Goal: Information Seeking & Learning: Learn about a topic

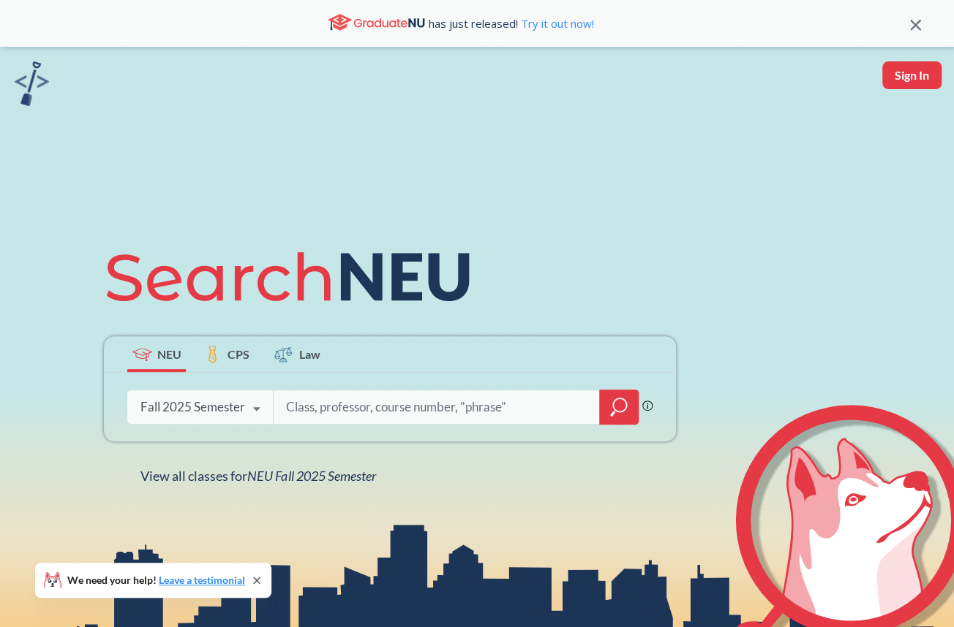
click at [380, 417] on input "search" at bounding box center [436, 407] width 304 height 31
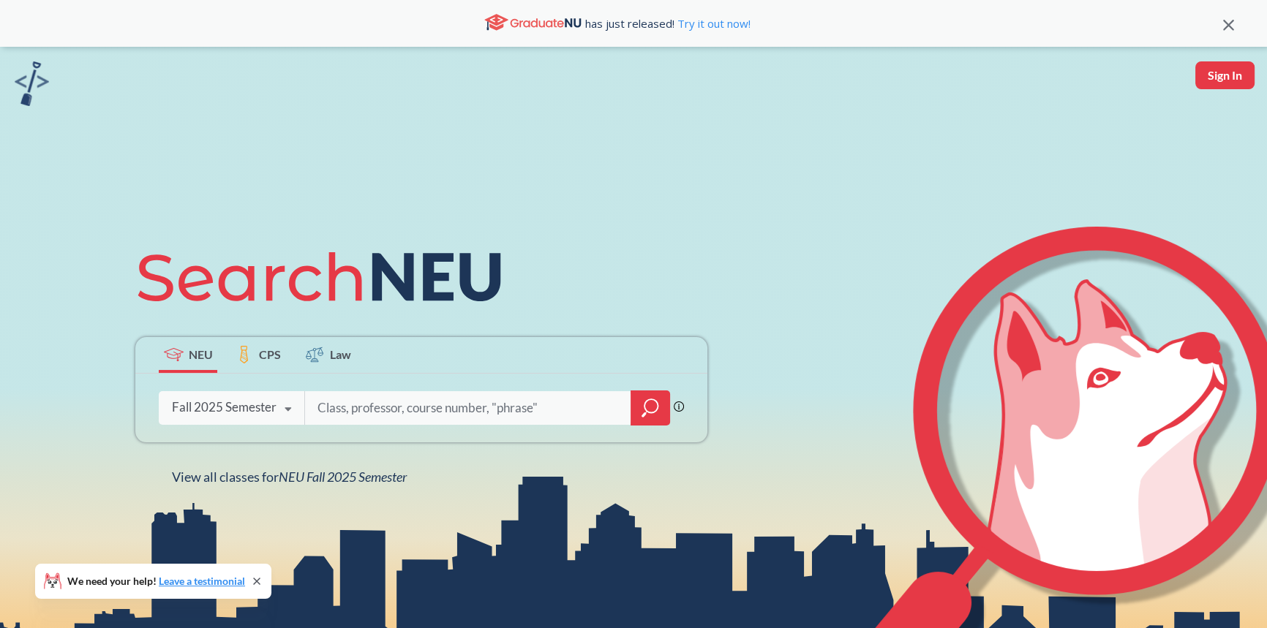
click at [377, 417] on input "search" at bounding box center [468, 408] width 304 height 31
click at [388, 401] on input "search" at bounding box center [468, 408] width 304 height 31
click at [439, 398] on input "search" at bounding box center [468, 408] width 304 height 31
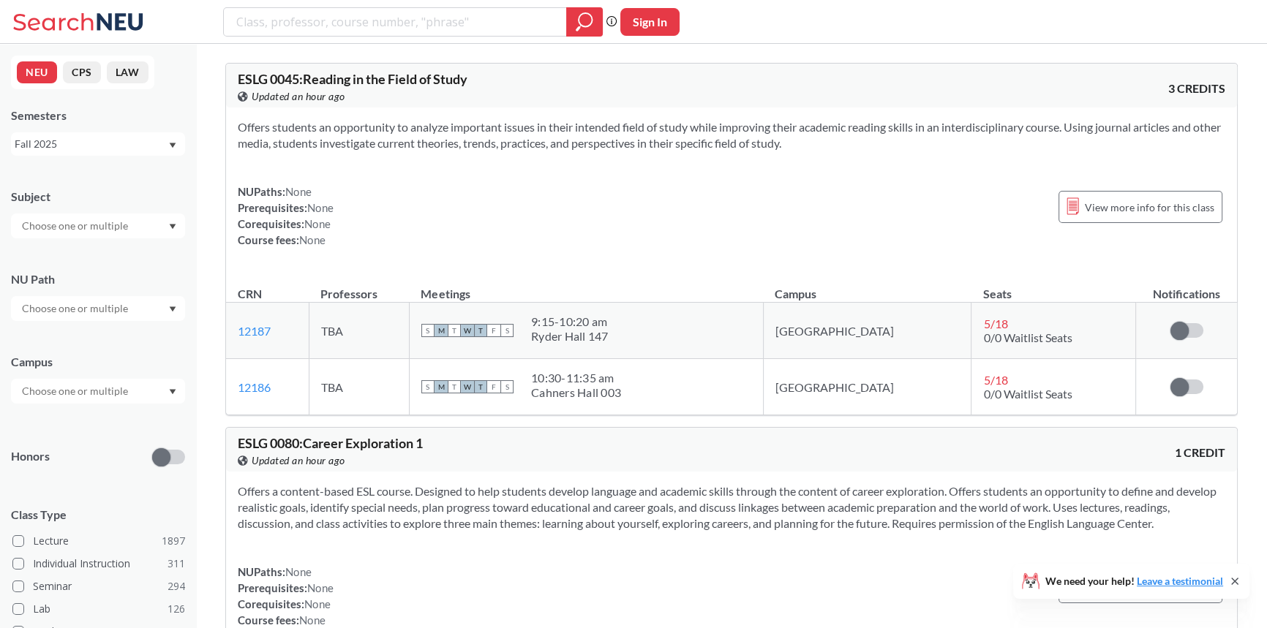
click at [89, 306] on input "text" at bounding box center [76, 309] width 123 height 18
click at [143, 388] on div "Societies/Institutions ( 139 )" at bounding box center [101, 382] width 165 height 16
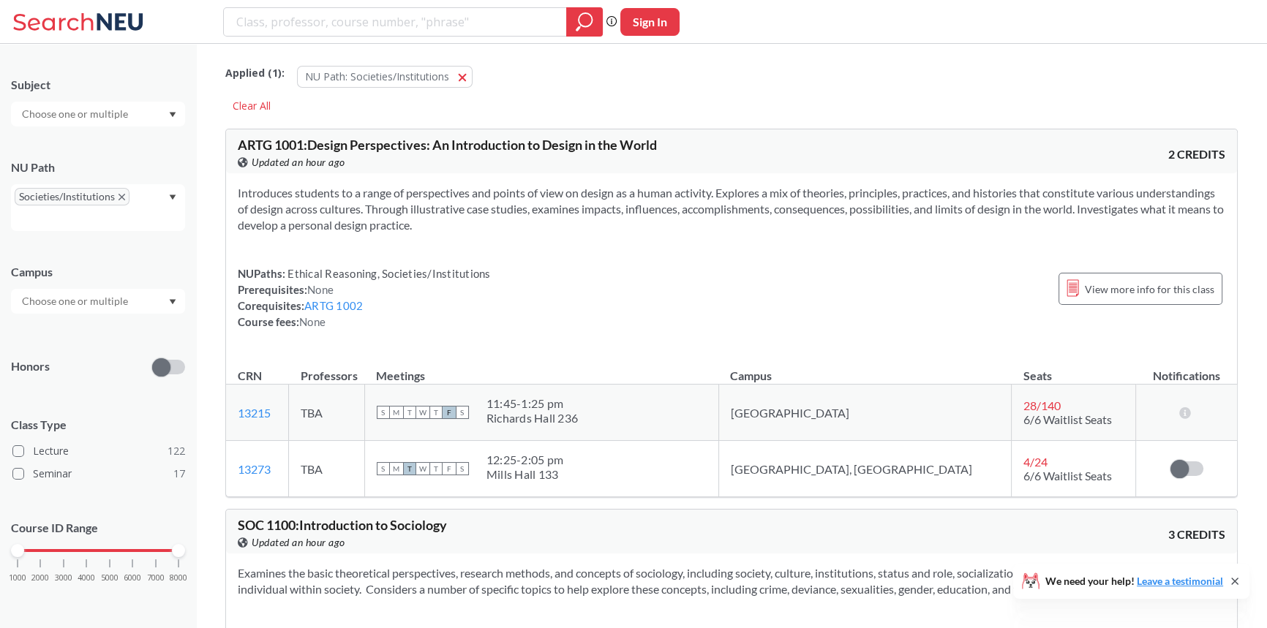
click at [61, 510] on div "Course ID Range 1000 2000 3000 4000 5000 6000 7000 8000" at bounding box center [98, 558] width 174 height 106
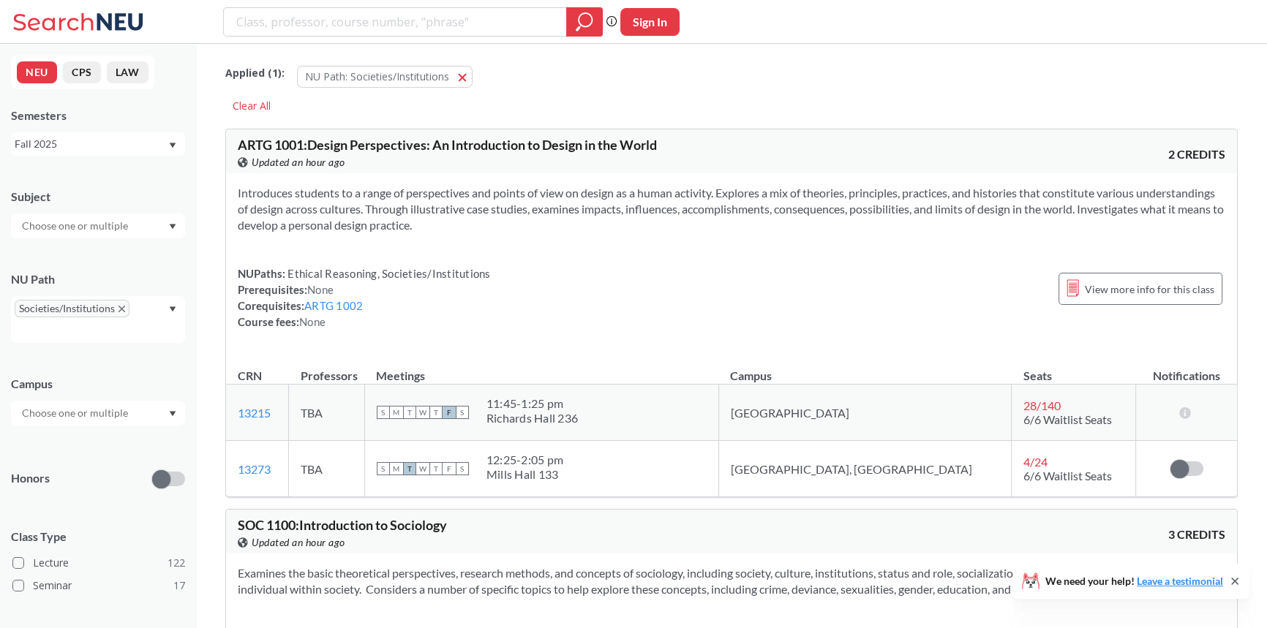
click at [107, 414] on input "text" at bounding box center [76, 413] width 123 height 18
click at [97, 481] on div "Online ( 19 )" at bounding box center [101, 486] width 165 height 16
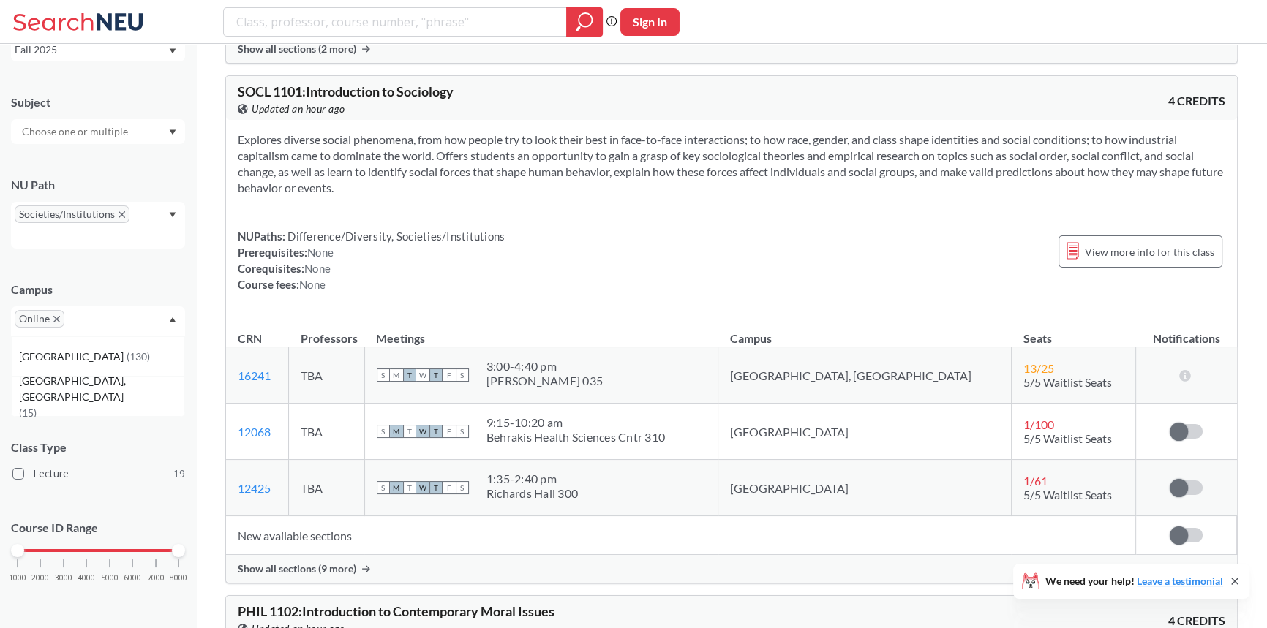
scroll to position [1263, 0]
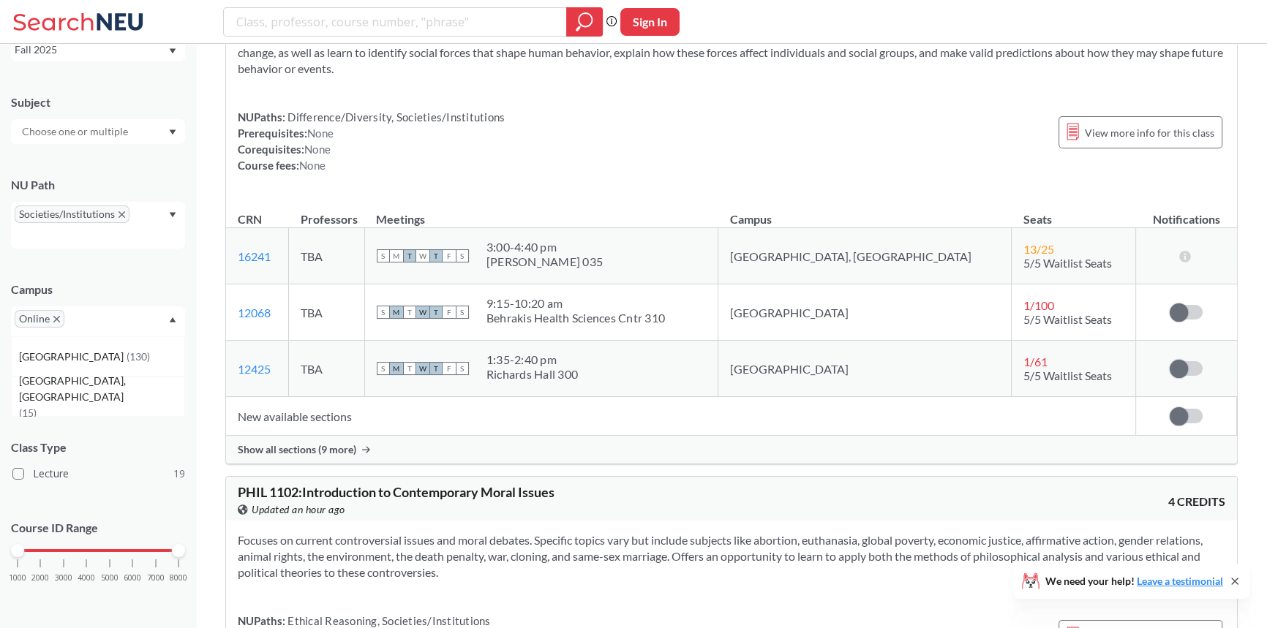
click at [329, 445] on span "Show all sections (9 more)" at bounding box center [297, 449] width 118 height 13
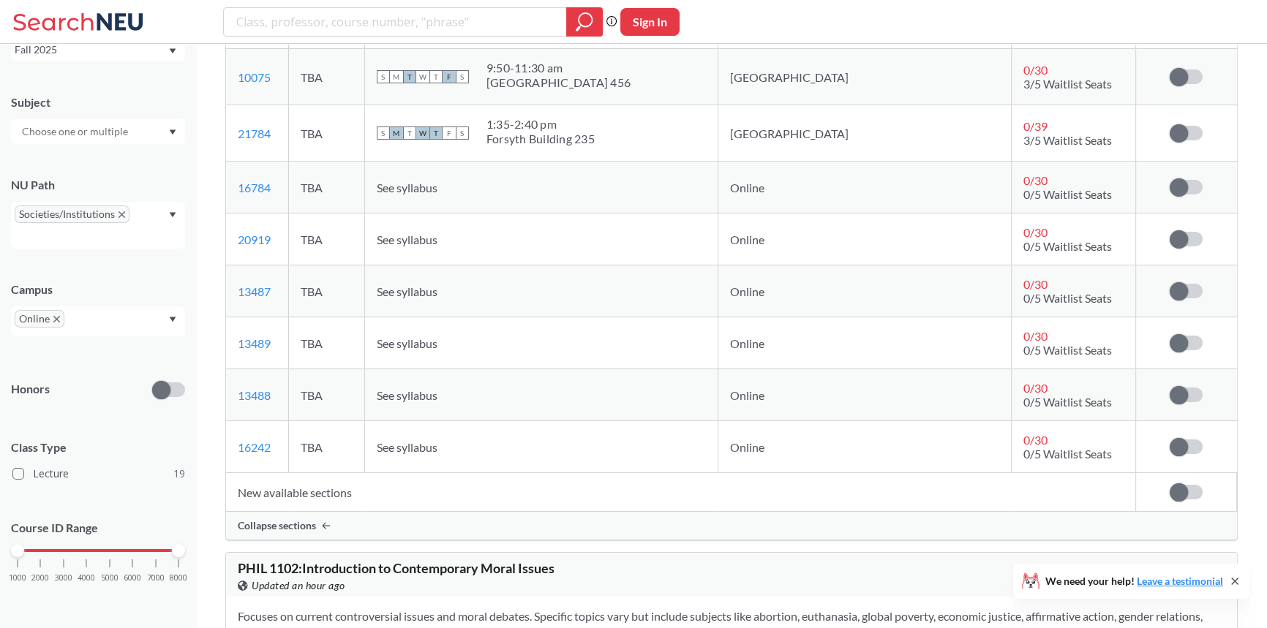
scroll to position [1661, 0]
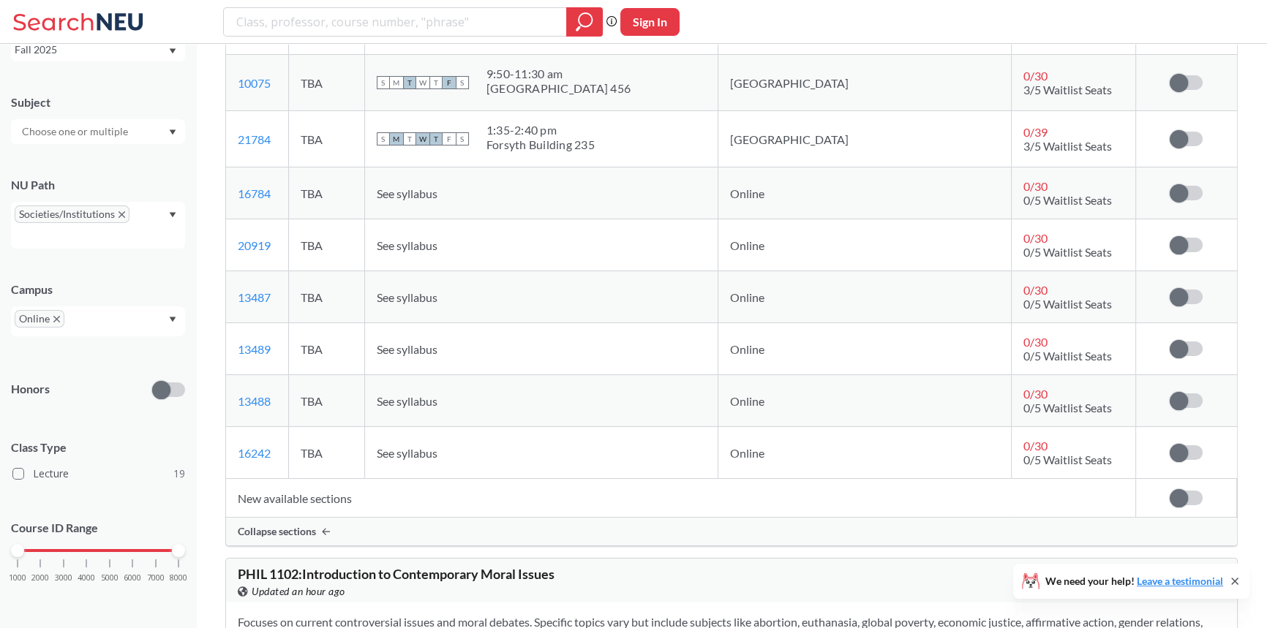
click at [953, 342] on td "0 / 30 0/5 Waitlist Seats" at bounding box center [1073, 349] width 124 height 52
drag, startPoint x: 1016, startPoint y: 342, endPoint x: 998, endPoint y: 241, distance: 103.3
click at [953, 244] on tbody "16241 View this section on Banner. TBA S M T W T F S 3:00 - 4:40 pm [PERSON_NAM…" at bounding box center [731, 154] width 1011 height 649
click at [953, 241] on td "0 / 30 0/5 Waitlist Seats" at bounding box center [1073, 245] width 124 height 52
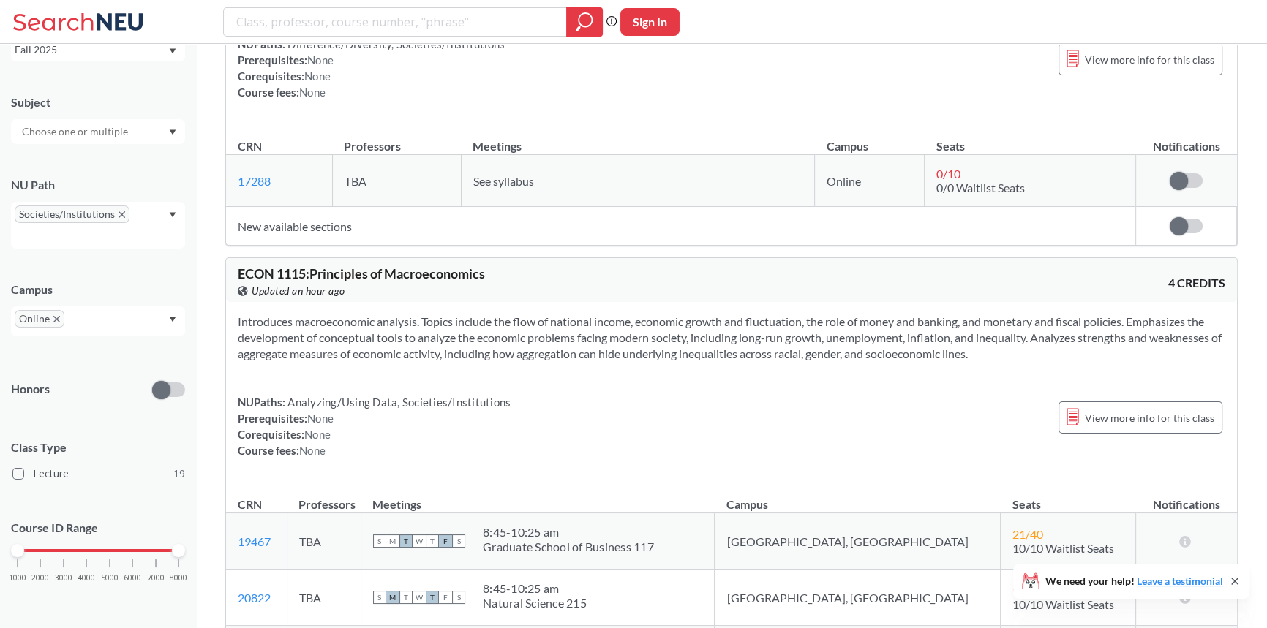
scroll to position [2859, 0]
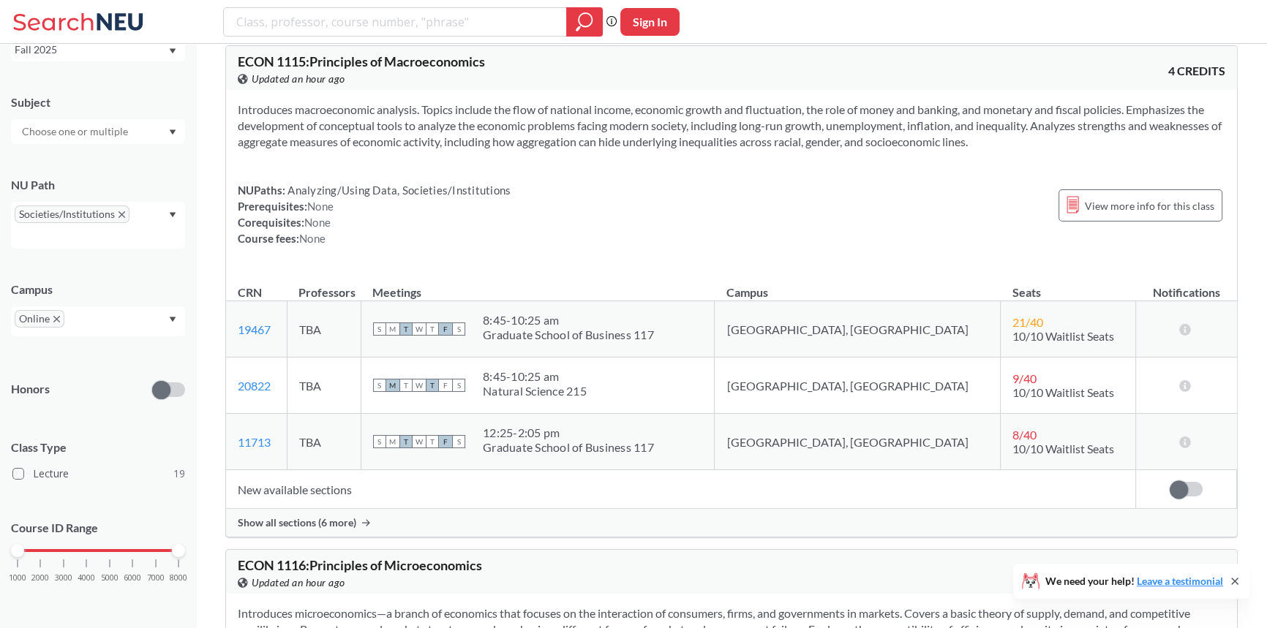
click at [953, 336] on span "10/10 Waitlist Seats" at bounding box center [1063, 336] width 102 height 14
click at [953, 405] on td "9 / 40 10/10 Waitlist Seats" at bounding box center [1067, 386] width 135 height 56
drag, startPoint x: 970, startPoint y: 405, endPoint x: 948, endPoint y: 401, distance: 21.5
click at [953, 401] on td "9 / 40 10/10 Waitlist Seats" at bounding box center [1067, 386] width 135 height 56
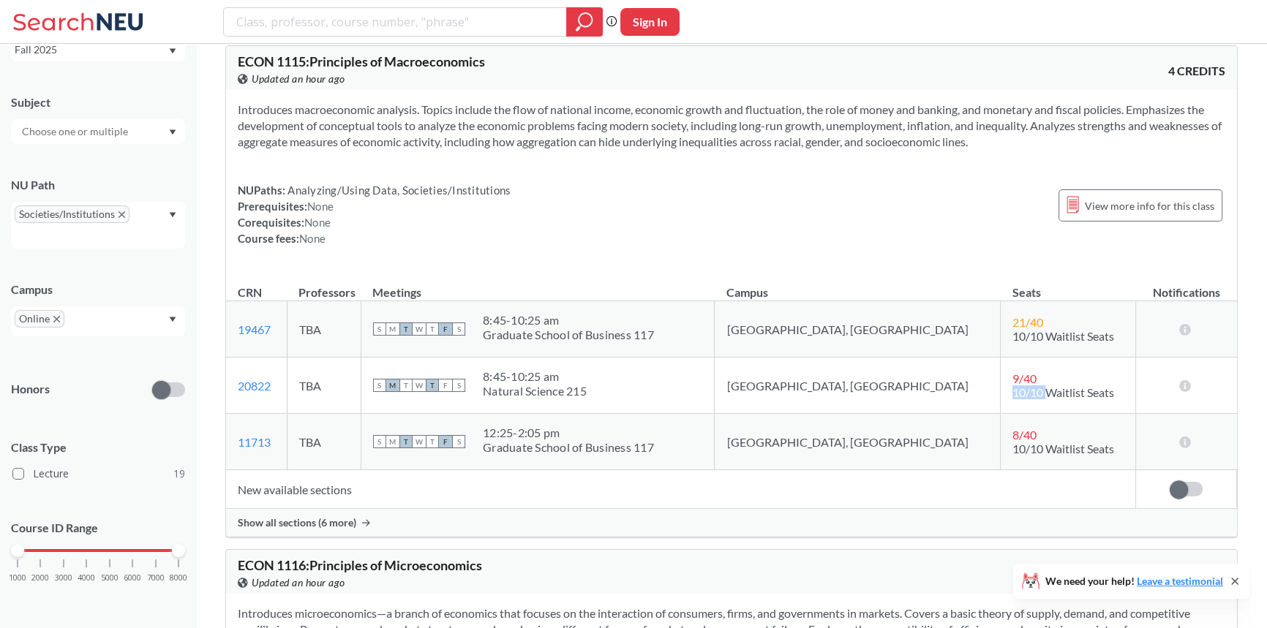
click at [953, 401] on td "9 / 40 10/10 Waitlist Seats" at bounding box center [1067, 386] width 135 height 56
click at [337, 513] on div "Show all sections (6 more)" at bounding box center [731, 523] width 1011 height 28
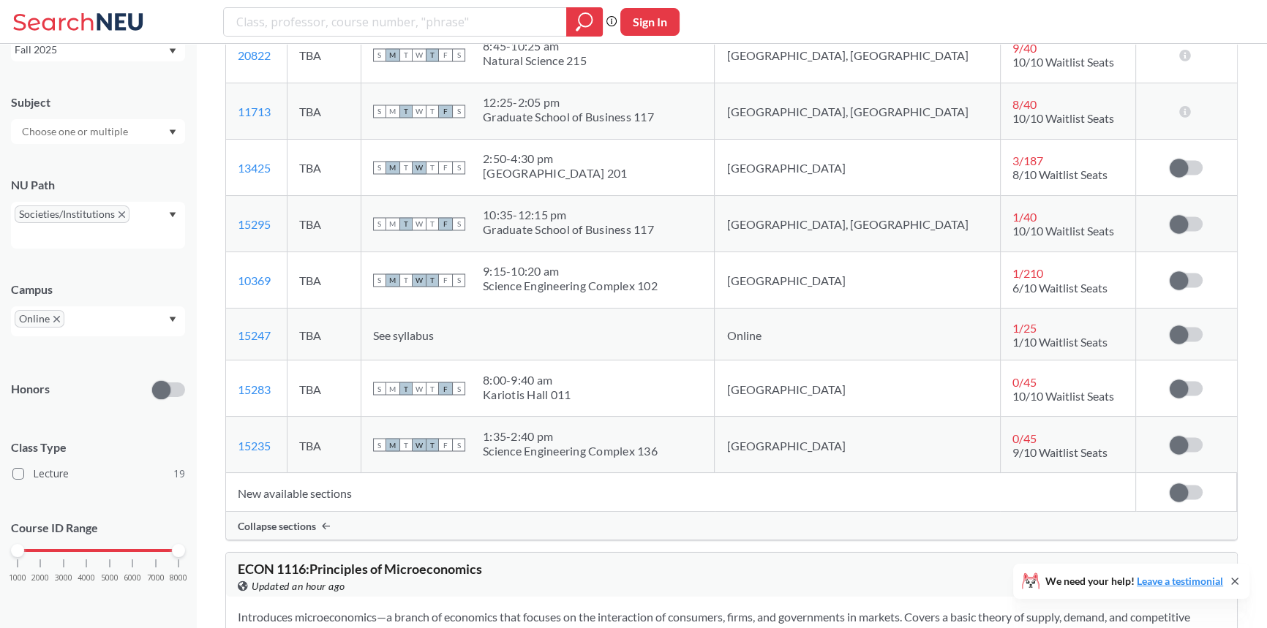
scroll to position [3191, 0]
click at [953, 319] on span "1 / 25" at bounding box center [1024, 326] width 24 height 14
drag, startPoint x: 954, startPoint y: 317, endPoint x: 1030, endPoint y: 321, distance: 76.9
click at [953, 319] on div "1 / 25" at bounding box center [1026, 326] width 28 height 14
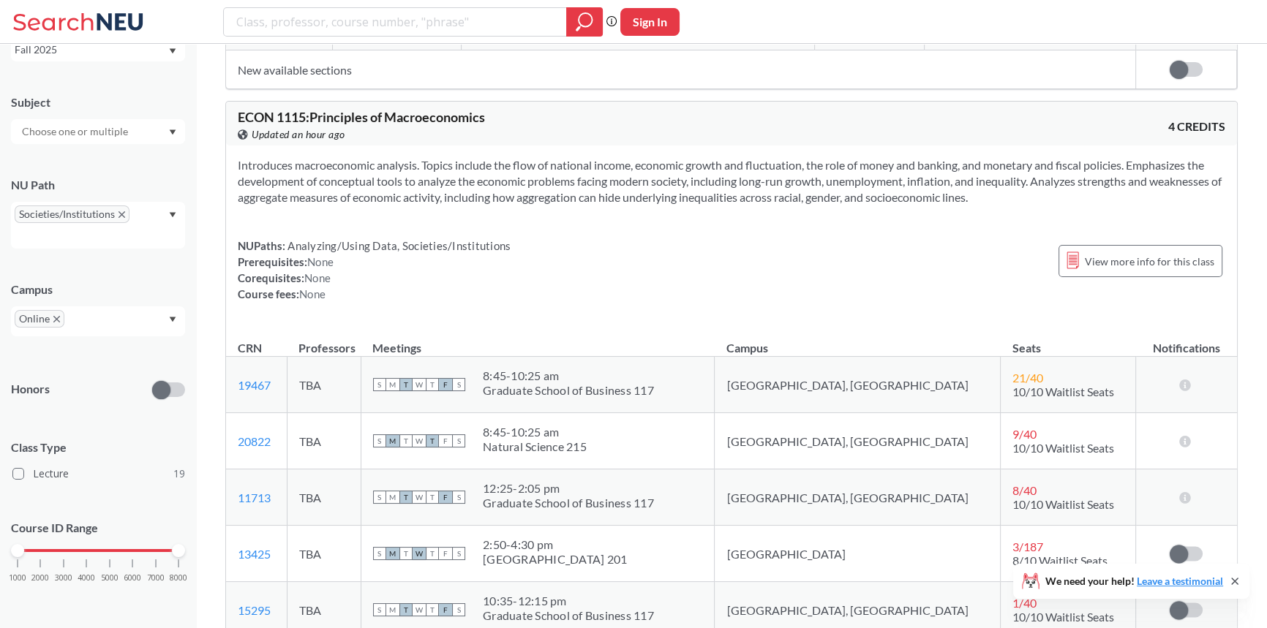
scroll to position [2792, 0]
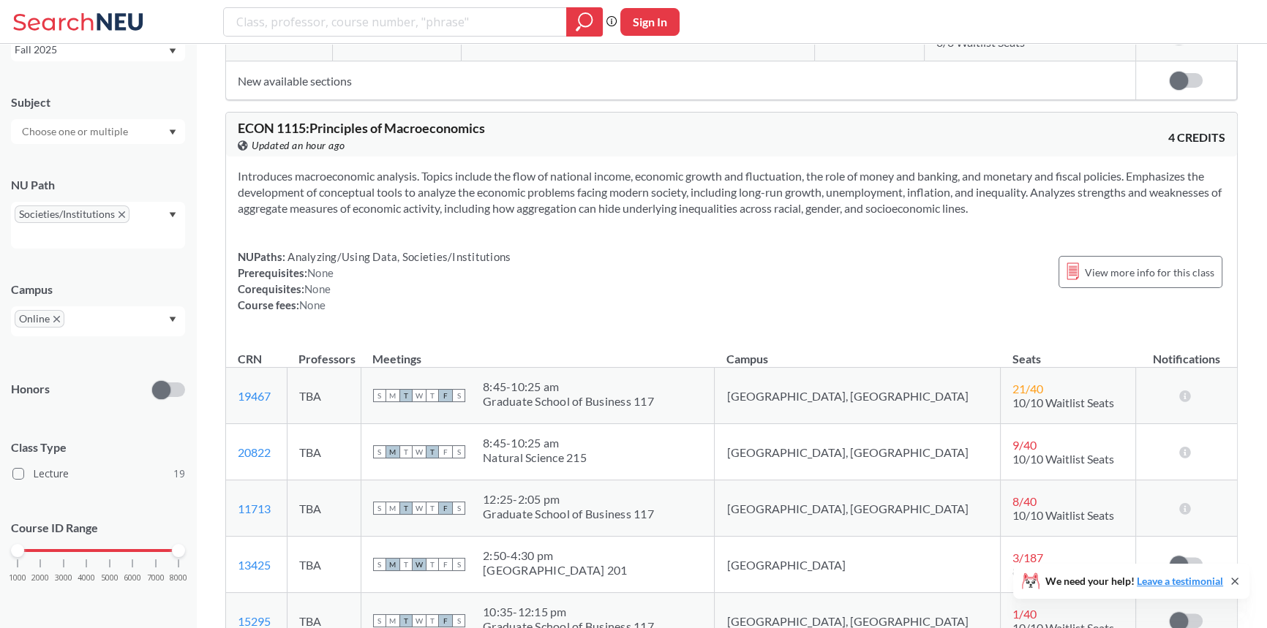
click at [440, 124] on span "ECON 1115 : Principles of Macroeconomics" at bounding box center [361, 128] width 247 height 16
copy span "Macroeconomics"
click at [486, 198] on section "Introduces macroeconomic analysis. Topics include the flow of national income, …" at bounding box center [731, 192] width 987 height 48
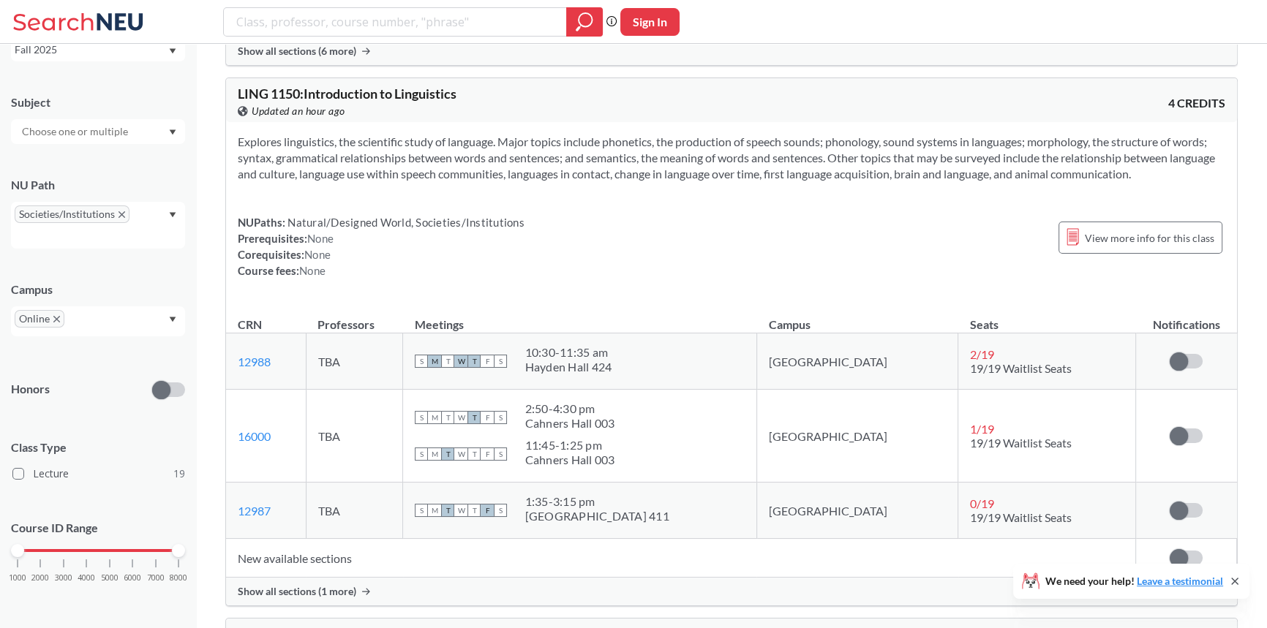
scroll to position [4188, 0]
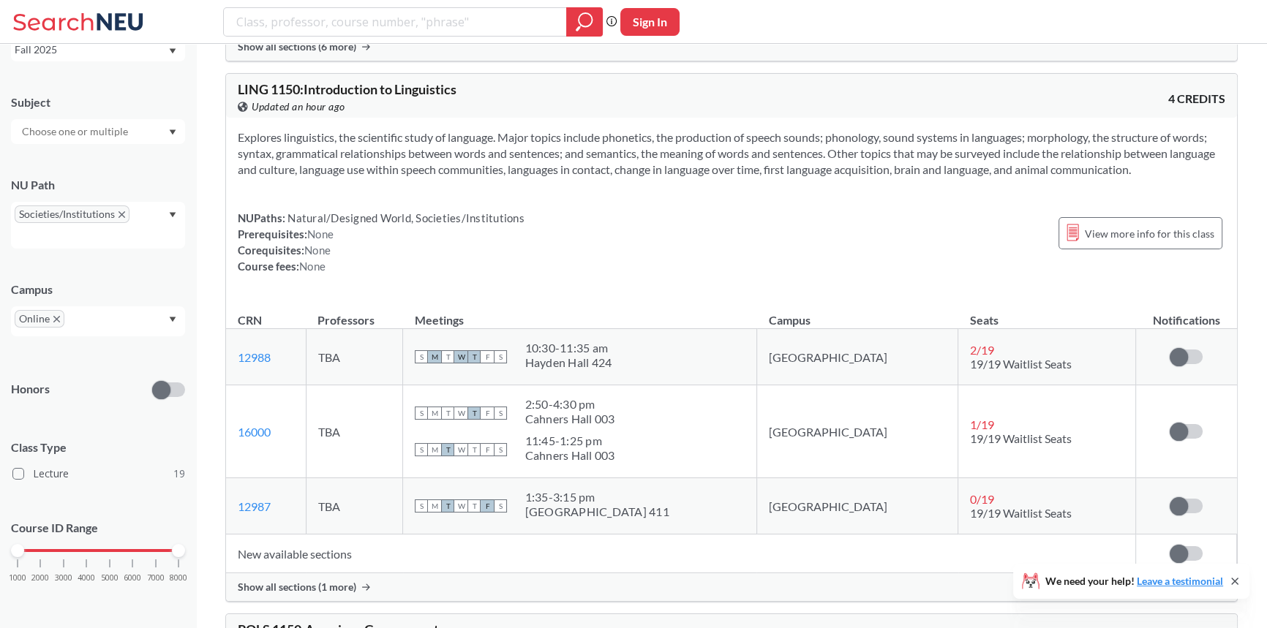
click at [311, 548] on td "New available sections" at bounding box center [680, 554] width 909 height 39
click at [322, 583] on span "Show all sections (1 more)" at bounding box center [297, 587] width 118 height 13
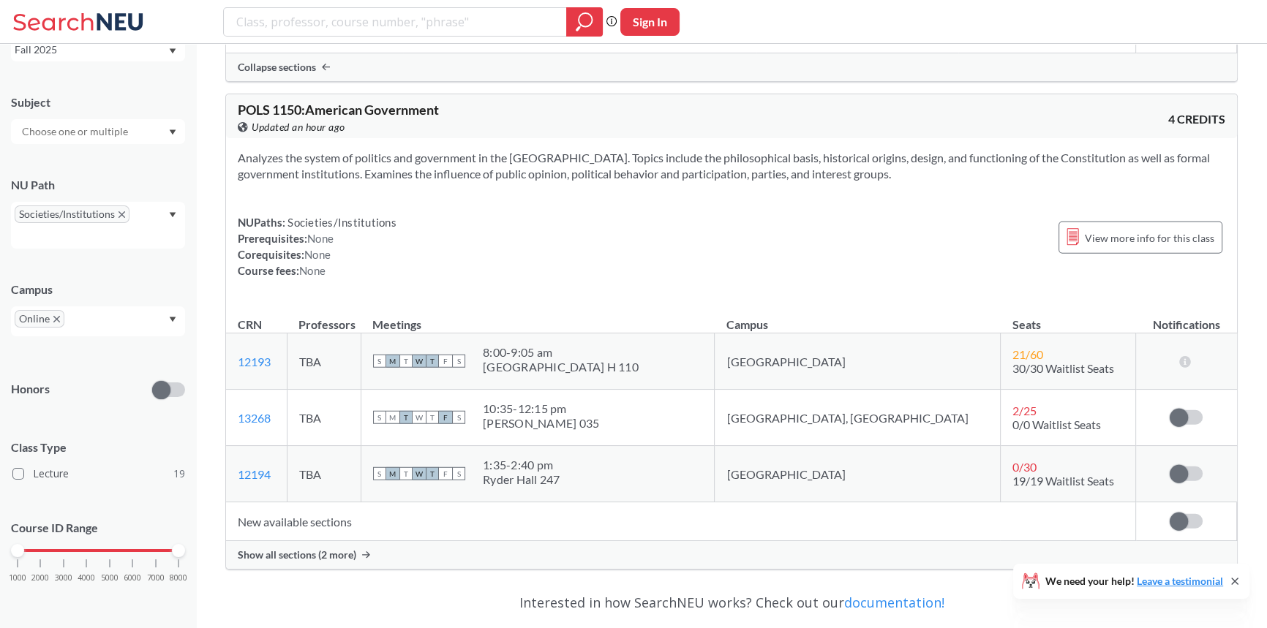
scroll to position [4786, 0]
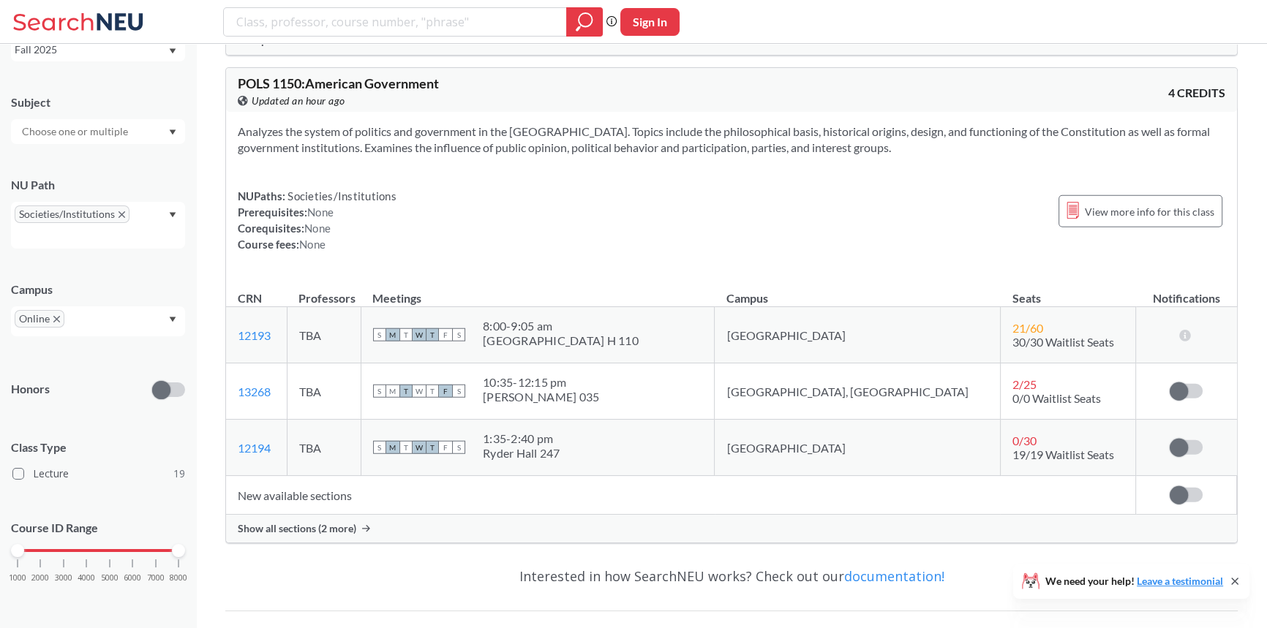
click at [320, 522] on span "Show all sections (2 more)" at bounding box center [297, 528] width 118 height 13
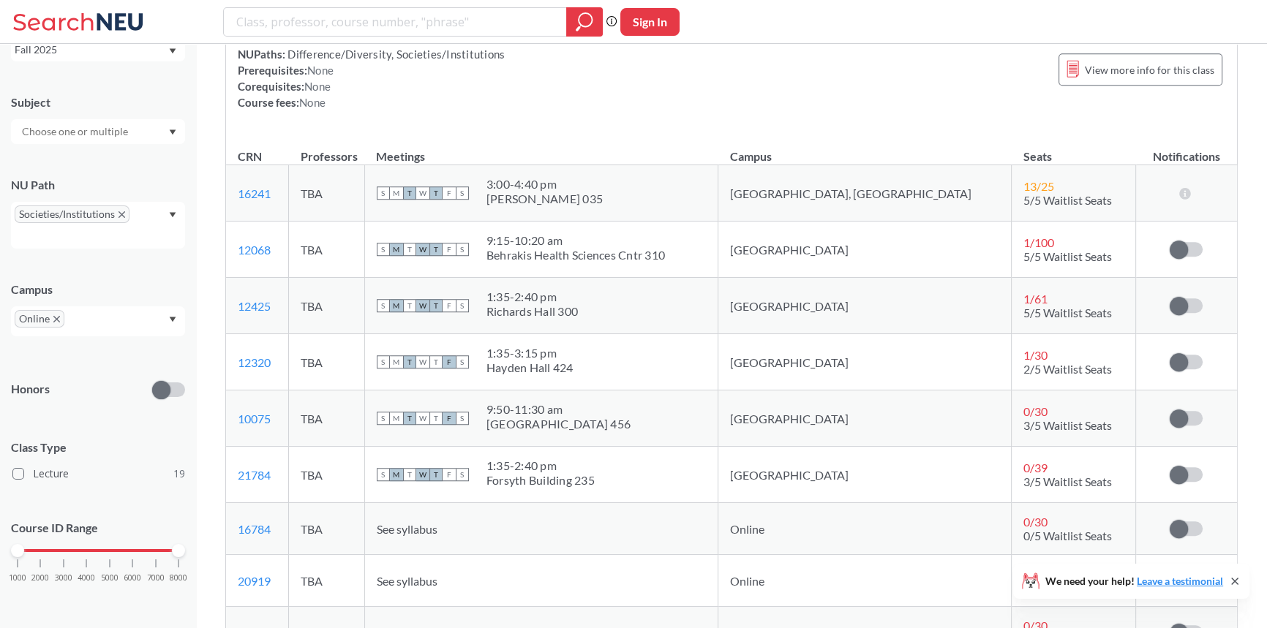
scroll to position [1319, 0]
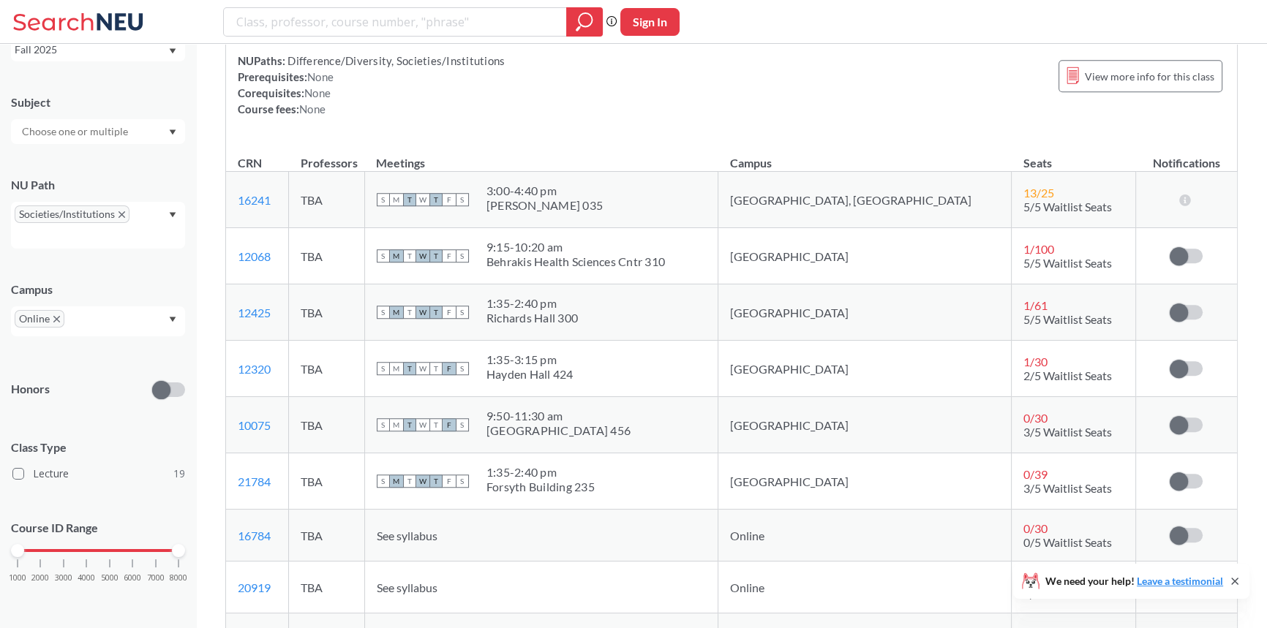
drag, startPoint x: 801, startPoint y: 355, endPoint x: 788, endPoint y: 330, distance: 28.5
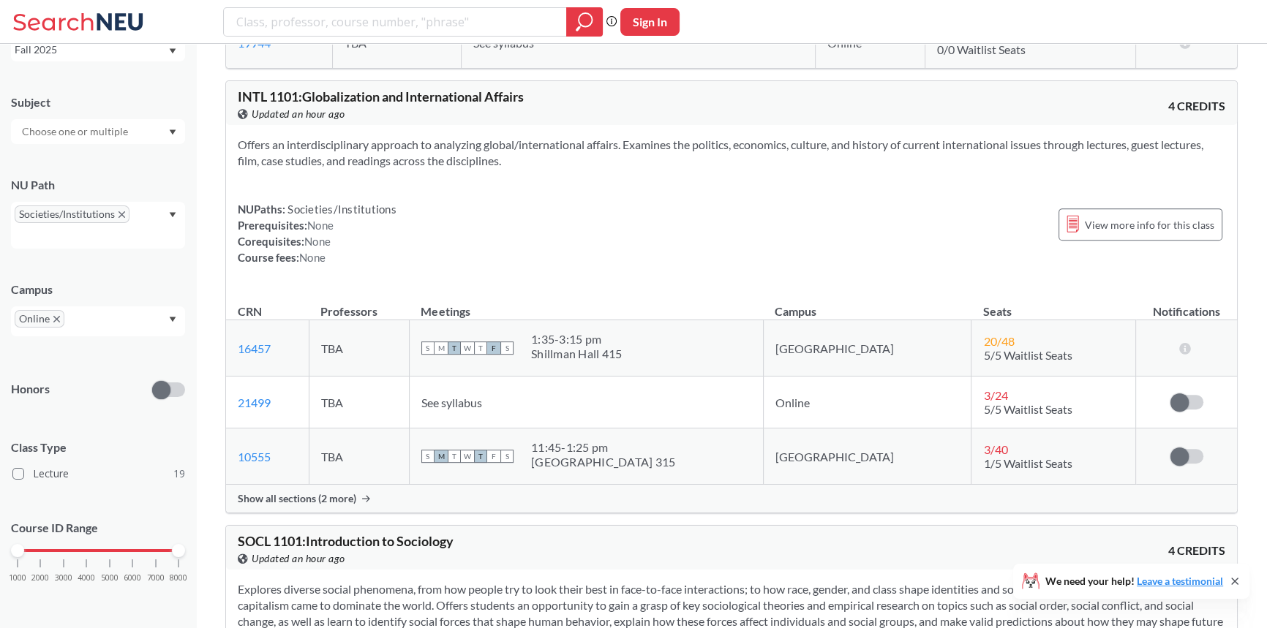
scroll to position [690, 0]
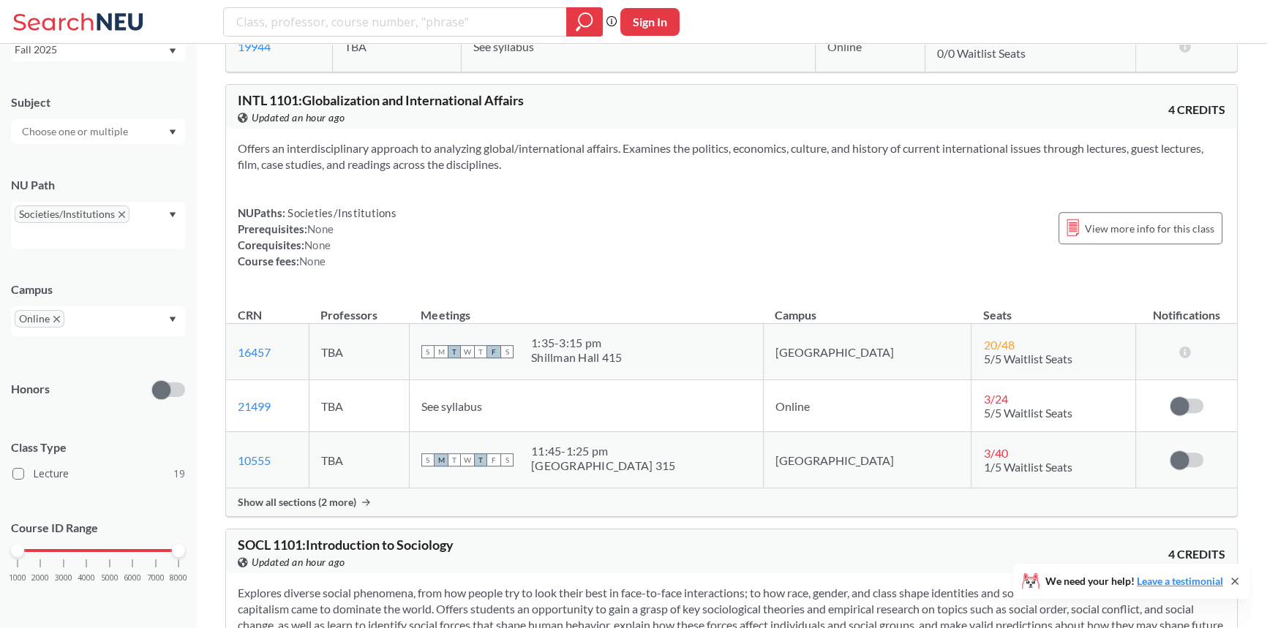
click at [363, 99] on span "INTL 1101 : Globalization and International Affairs" at bounding box center [381, 100] width 286 height 16
drag, startPoint x: 363, startPoint y: 99, endPoint x: 517, endPoint y: 94, distance: 153.7
click at [517, 94] on span "INTL 1101 : Globalization and International Affairs" at bounding box center [381, 100] width 286 height 16
copy span "Globalization and International Affairs"
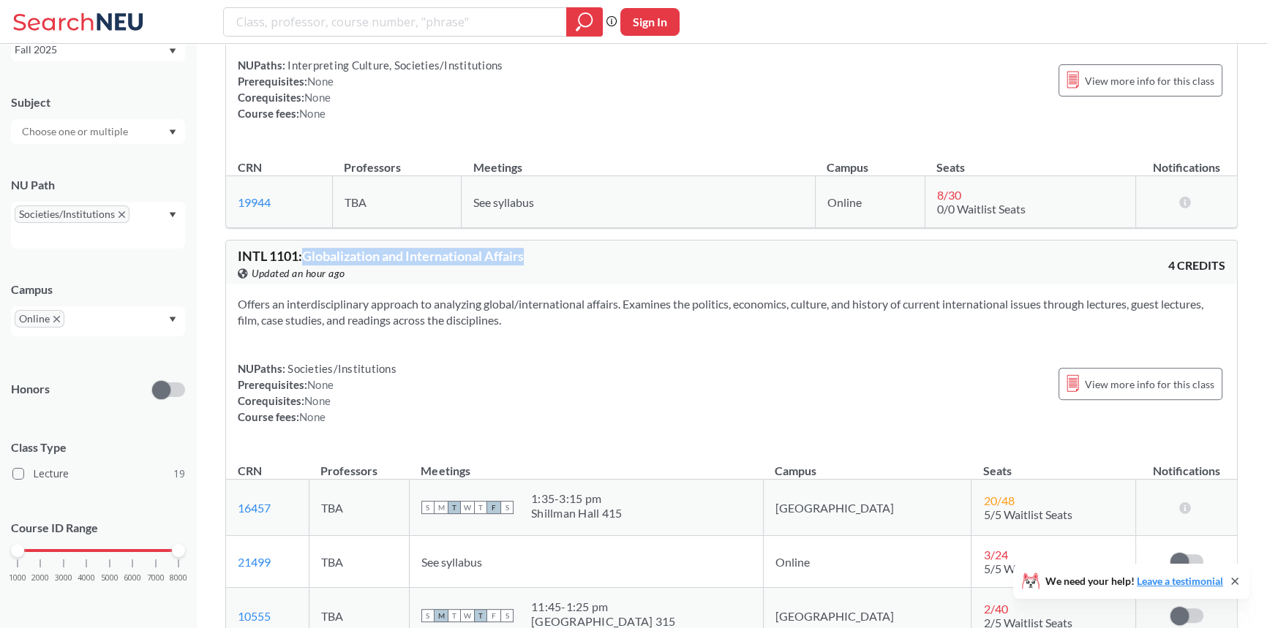
scroll to position [491, 0]
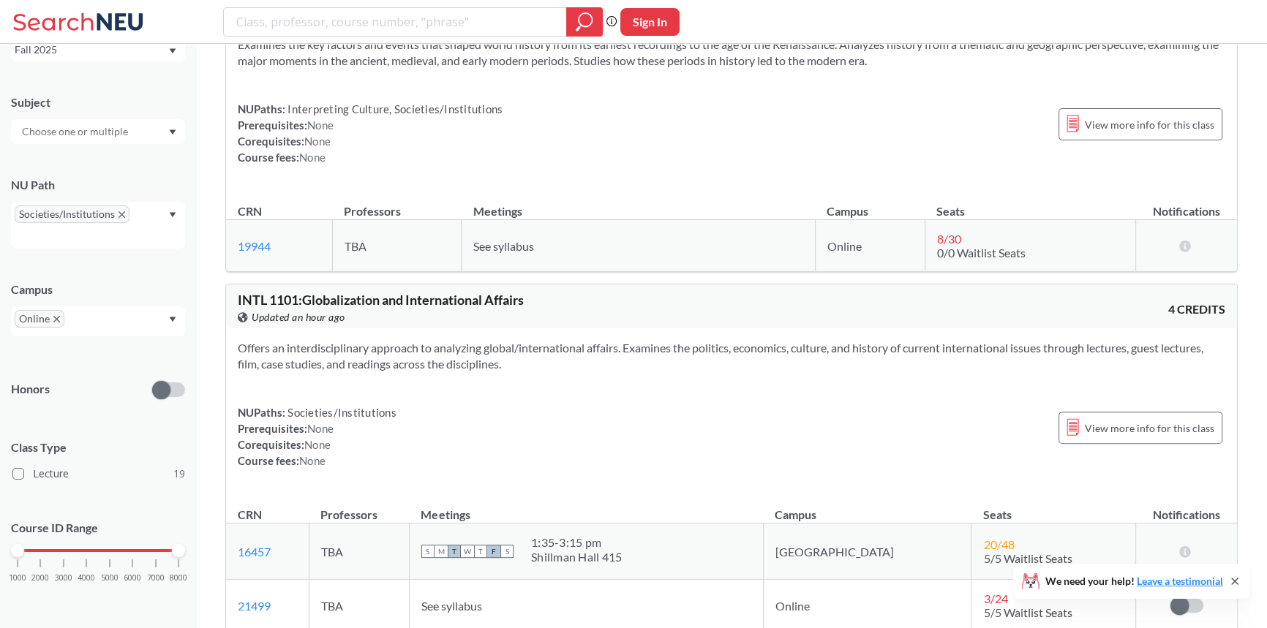
drag, startPoint x: 464, startPoint y: 396, endPoint x: 472, endPoint y: 399, distance: 8.6
click at [469, 397] on div "Offers an interdisciplinary approach to analyzing global/international affairs.…" at bounding box center [731, 410] width 1011 height 164
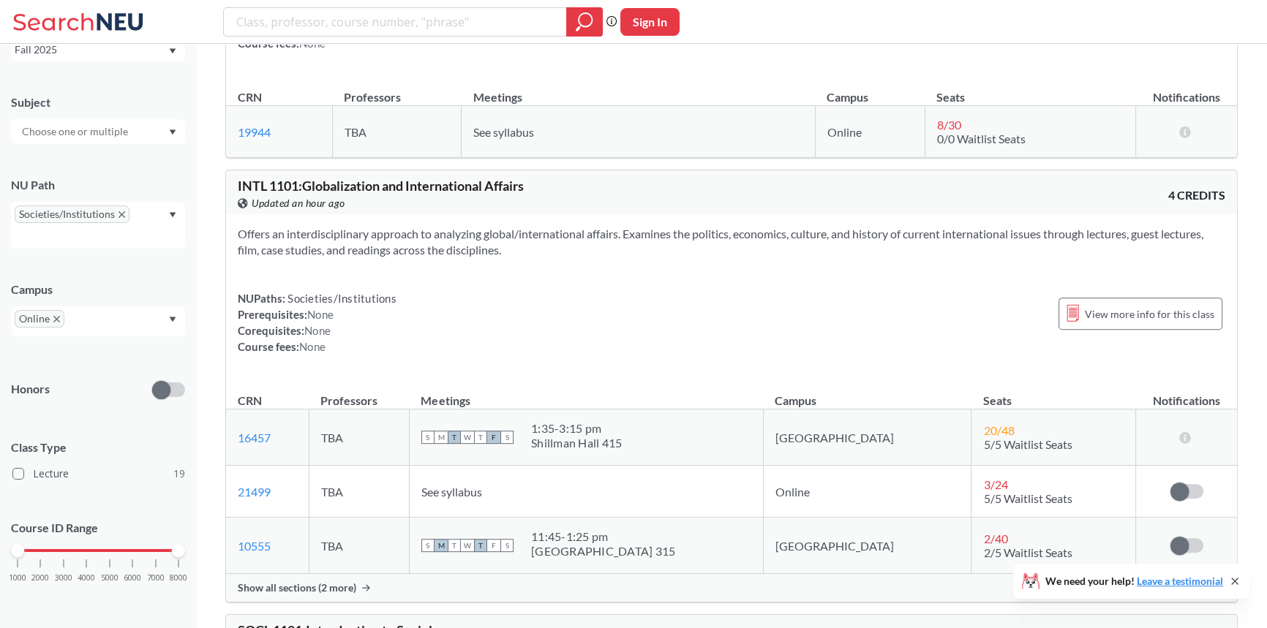
scroll to position [624, 0]
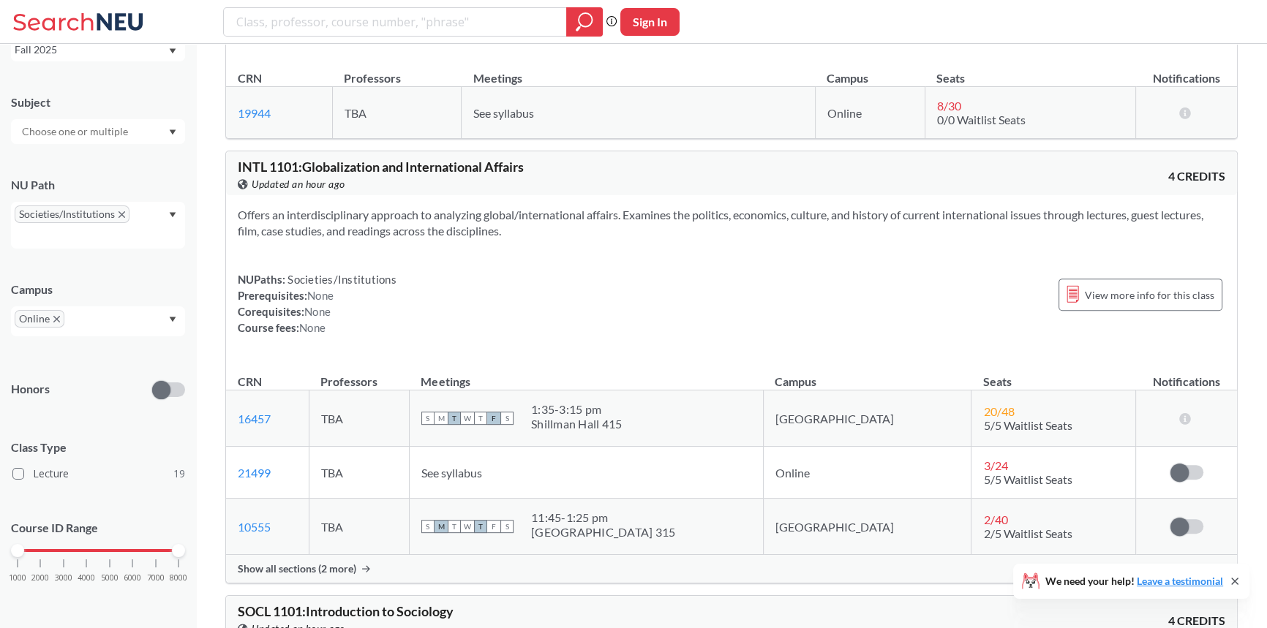
drag, startPoint x: 154, startPoint y: 294, endPoint x: 137, endPoint y: 293, distance: 16.1
